Goal: Navigation & Orientation: Find specific page/section

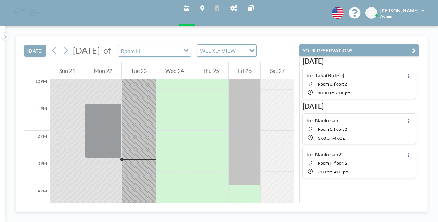
scroll to position [397, 0]
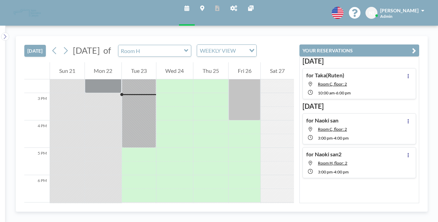
click at [188, 51] on icon at bounding box center [186, 50] width 4 height 3
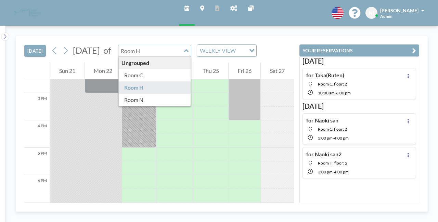
click at [191, 62] on div "Ungrouped" at bounding box center [155, 63] width 72 height 12
click at [254, 51] on icon "Search for option" at bounding box center [251, 50] width 5 height 3
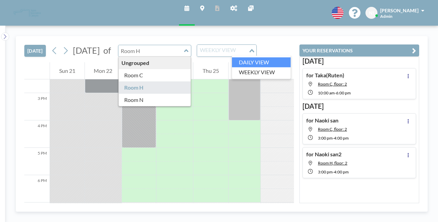
click at [267, 62] on li "DAILY VIEW" at bounding box center [261, 62] width 59 height 10
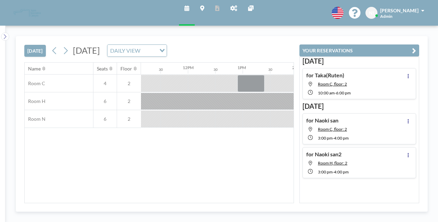
scroll to position [0, 794]
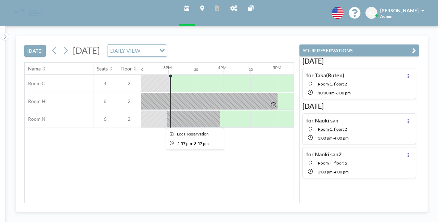
click at [198, 124] on div at bounding box center [193, 119] width 54 height 17
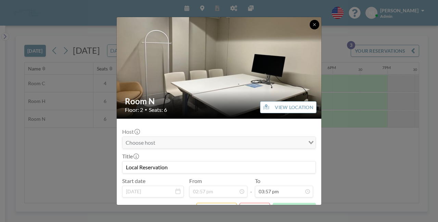
click at [310, 24] on button at bounding box center [315, 25] width 10 height 10
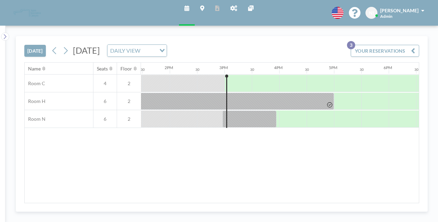
scroll to position [0, 633]
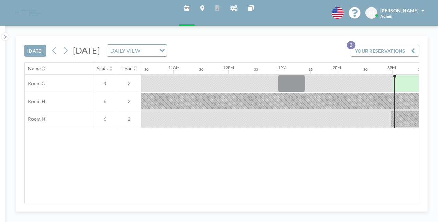
click at [414, 45] on button "YOUR RESERVATIONS 3" at bounding box center [385, 51] width 68 height 12
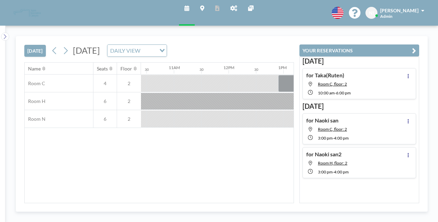
click at [404, 10] on span "[PERSON_NAME]" at bounding box center [399, 11] width 38 height 6
click at [235, 6] on icon at bounding box center [233, 7] width 7 height 5
